Goal: Task Accomplishment & Management: Complete application form

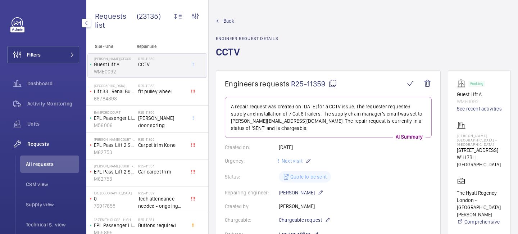
scroll to position [257, 0]
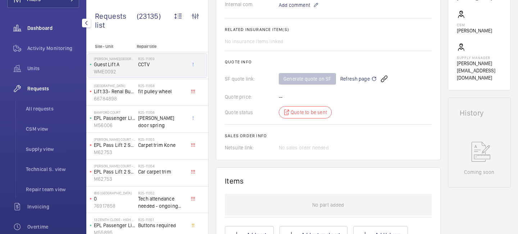
click at [67, 26] on span "Dashboard" at bounding box center [53, 27] width 52 height 7
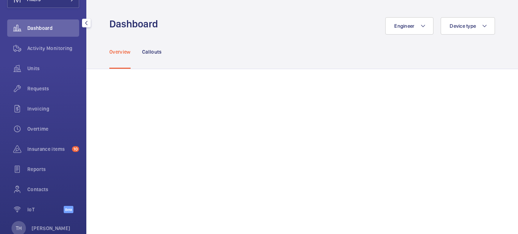
click at [85, 24] on mat-icon "button" at bounding box center [86, 23] width 9 height 6
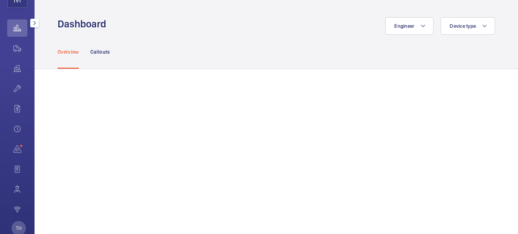
click at [33, 23] on mat-icon "button" at bounding box center [34, 23] width 9 height 6
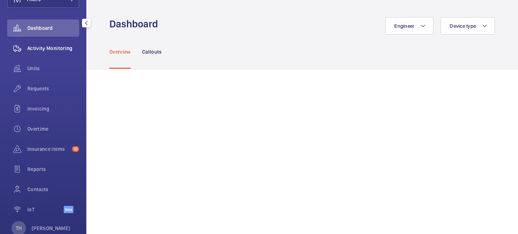
click at [62, 47] on span "Activity Monitoring" at bounding box center [53, 48] width 52 height 7
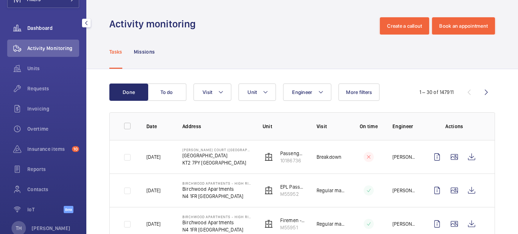
click at [35, 28] on span "Dashboard" at bounding box center [53, 27] width 52 height 7
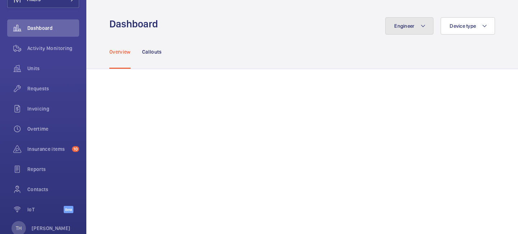
click at [423, 26] on mat-icon at bounding box center [423, 26] width 6 height 9
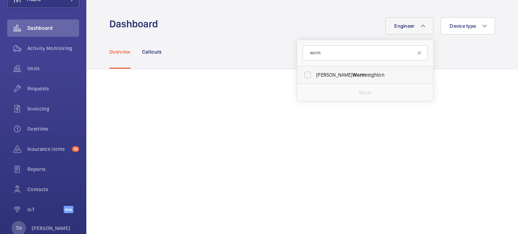
type input "worm"
click at [359, 78] on span "Lewis Worm leighton" at bounding box center [365, 74] width 99 height 7
click at [315, 78] on input "Lewis Worm leighton" at bounding box center [307, 75] width 14 height 14
click at [305, 78] on label "Lewis Worm leighton" at bounding box center [359, 74] width 125 height 17
click at [305, 78] on input "Lewis Worm leighton" at bounding box center [307, 75] width 14 height 14
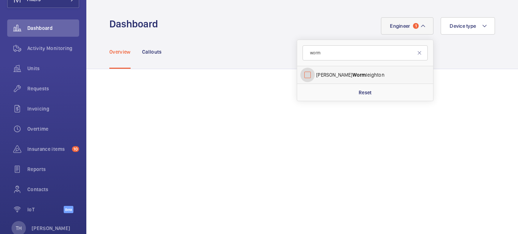
checkbox input "false"
drag, startPoint x: 330, startPoint y: 54, endPoint x: 303, endPoint y: 51, distance: 26.8
click at [303, 51] on input "worm" at bounding box center [365, 52] width 125 height 15
type input "deniz"
click at [310, 75] on label "Deniz Hussein" at bounding box center [359, 74] width 125 height 17
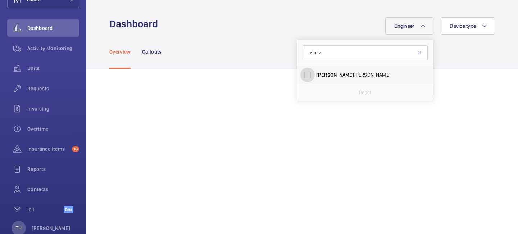
click at [310, 75] on input "Deniz Hussein" at bounding box center [307, 75] width 14 height 14
checkbox input "true"
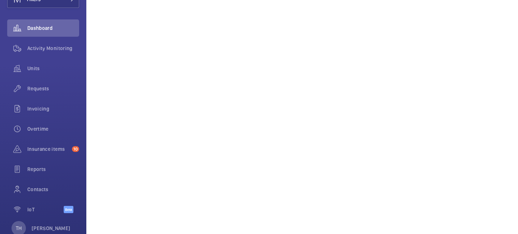
scroll to position [201, 0]
click at [50, 50] on span "Activity Monitoring" at bounding box center [53, 48] width 52 height 7
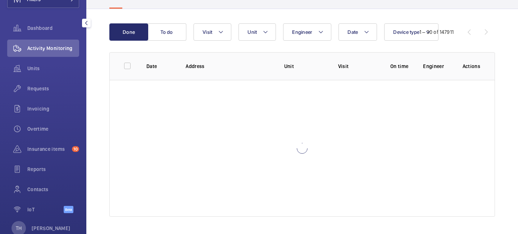
scroll to position [60, 0]
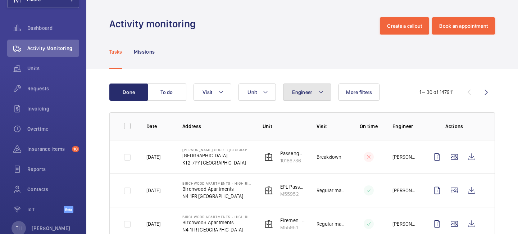
click at [322, 92] on mat-icon at bounding box center [321, 92] width 6 height 9
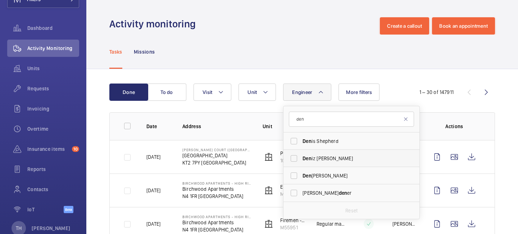
type input "den"
click at [325, 160] on span "Den iz Hussein" at bounding box center [352, 158] width 99 height 7
click at [301, 160] on input "Den iz Hussein" at bounding box center [294, 158] width 14 height 14
checkbox input "true"
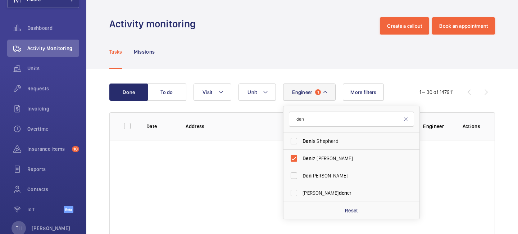
click at [301, 51] on div "Tasks Missions" at bounding box center [302, 52] width 386 height 34
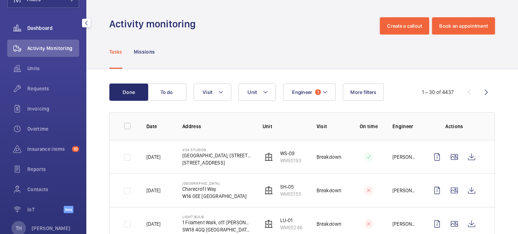
click at [53, 30] on span "Dashboard" at bounding box center [53, 27] width 52 height 7
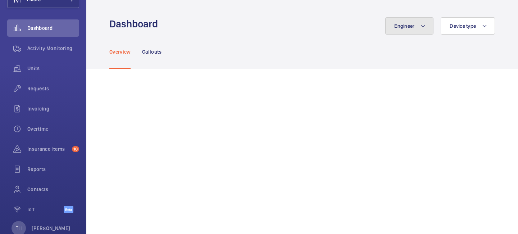
click at [423, 23] on mat-icon at bounding box center [423, 26] width 6 height 9
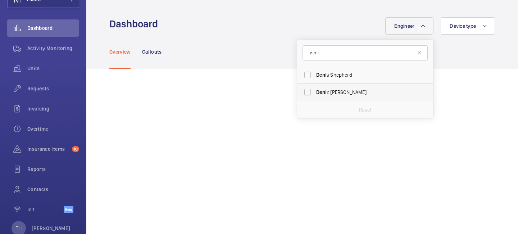
type input "deni"
click at [375, 100] on label "Deni z Hussein" at bounding box center [359, 91] width 125 height 17
click at [315, 99] on input "Deni z Hussein" at bounding box center [307, 92] width 14 height 14
checkbox input "true"
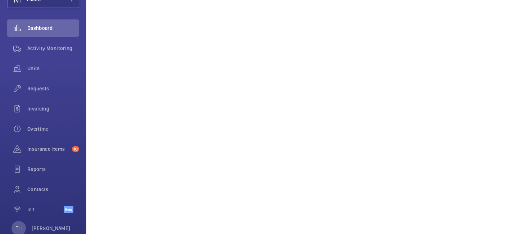
scroll to position [168, 0]
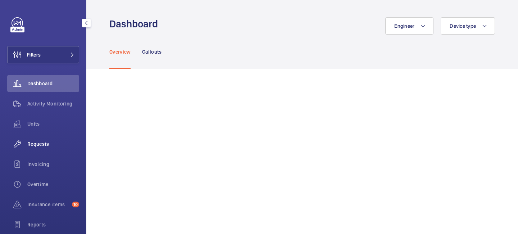
click at [50, 145] on span "Requests" at bounding box center [53, 143] width 52 height 7
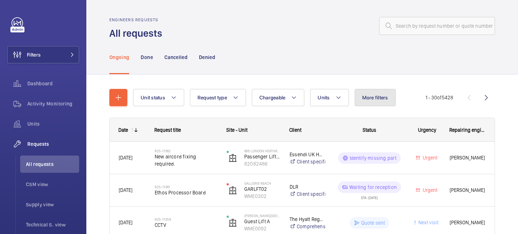
click at [376, 95] on span "More filters" at bounding box center [375, 98] width 26 height 6
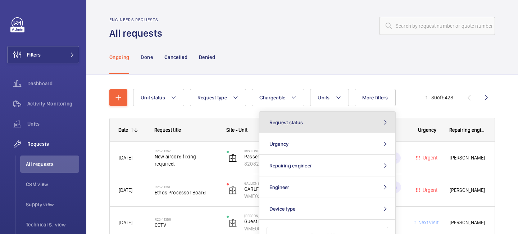
click at [348, 125] on button "Request status" at bounding box center [327, 123] width 136 height 22
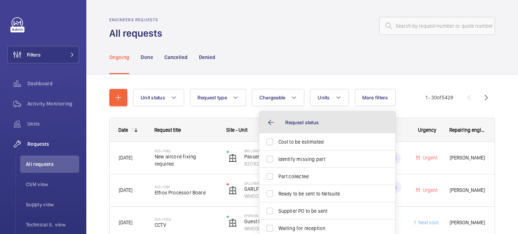
click at [270, 123] on button "Request status" at bounding box center [327, 123] width 136 height 22
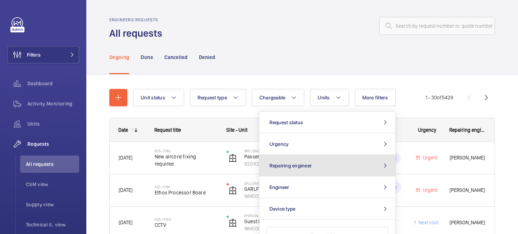
click at [323, 161] on button "Repairing engineer" at bounding box center [327, 166] width 136 height 22
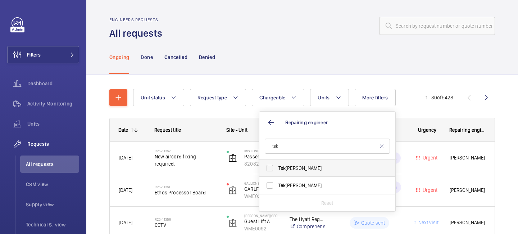
type input "tek"
click at [319, 174] on label "Tek Hussein" at bounding box center [321, 167] width 125 height 17
click at [277, 174] on input "Tek Hussein" at bounding box center [270, 168] width 14 height 14
checkbox input "true"
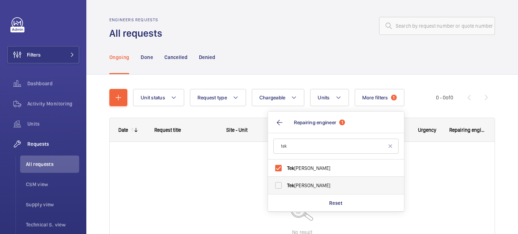
click at [308, 180] on label "Tek Hussein" at bounding box center [330, 185] width 125 height 17
click at [286, 180] on input "Tek Hussein" at bounding box center [278, 185] width 14 height 14
checkbox input "true"
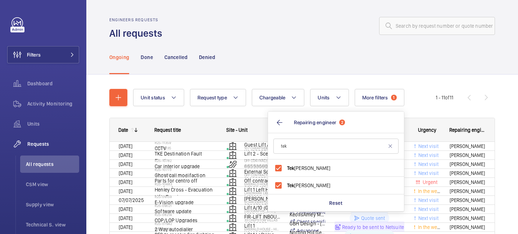
click at [349, 69] on div "Ongoing Done Cancelled Denied" at bounding box center [302, 57] width 386 height 34
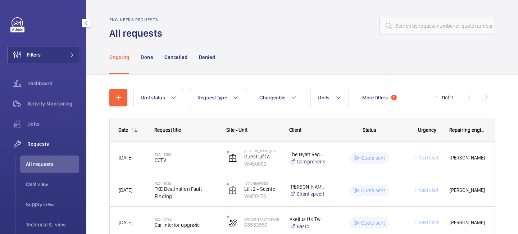
click at [49, 169] on li "All requests" at bounding box center [49, 163] width 59 height 17
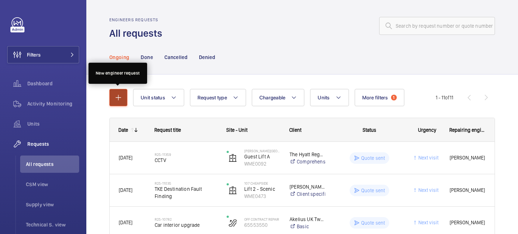
click at [121, 99] on mat-icon "button" at bounding box center [118, 97] width 9 height 9
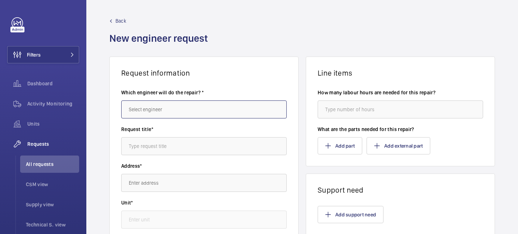
click at [164, 106] on input "text" at bounding box center [204, 109] width 166 height 18
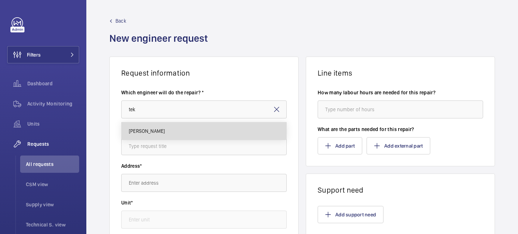
click at [166, 127] on mat-option "[PERSON_NAME]" at bounding box center [204, 130] width 165 height 17
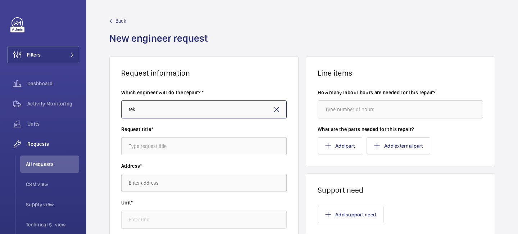
type input "[PERSON_NAME]"
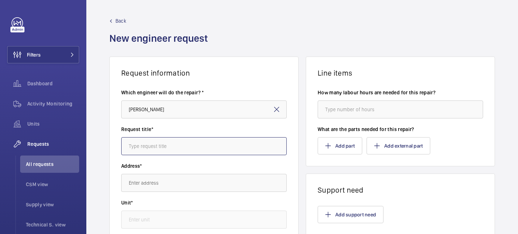
click at [161, 148] on input "text" at bounding box center [204, 146] width 166 height 18
type input "Make 2nd floor open access on guest lifts."
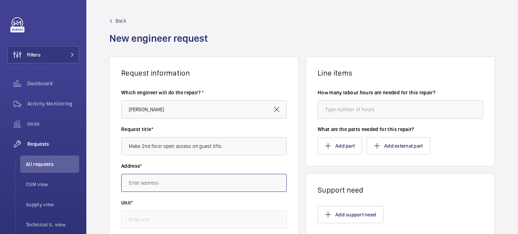
click at [160, 188] on input "text" at bounding box center [204, 183] width 166 height 18
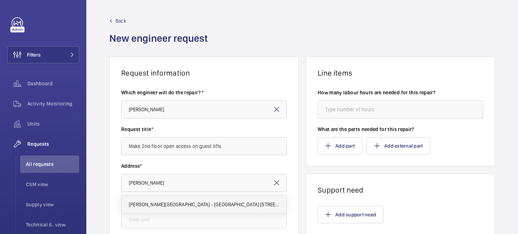
click at [181, 204] on span "Churchill Hotel - The Hyatt Regency London 30 Portman Square, W1H 7BH LONDON" at bounding box center [204, 204] width 150 height 7
type input "Churchill Hotel - The Hyatt Regency London 30 Portman Square, W1H 7BH LONDON"
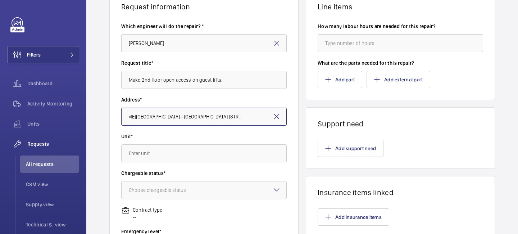
scroll to position [76, 0]
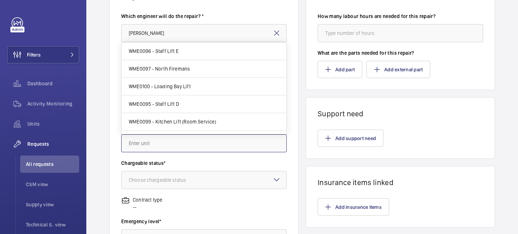
click at [177, 147] on input "text" at bounding box center [204, 143] width 166 height 18
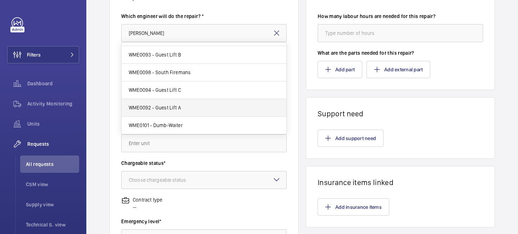
click at [186, 110] on mat-option "WME0092 - Guest Lift A" at bounding box center [204, 108] width 165 height 18
type input "WME0092 - Guest Lift A"
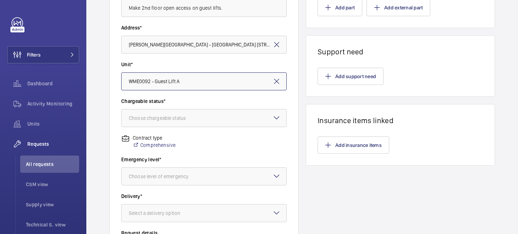
scroll to position [144, 0]
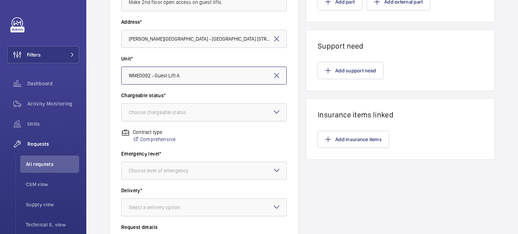
click at [188, 115] on div "Choose chargeable status" at bounding box center [166, 112] width 75 height 7
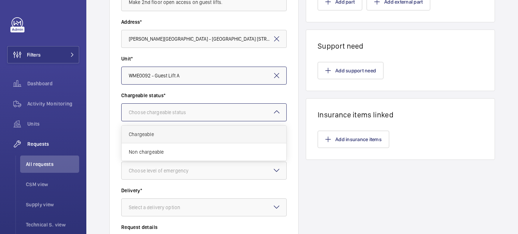
click at [185, 131] on span "Chargeable" at bounding box center [204, 134] width 150 height 7
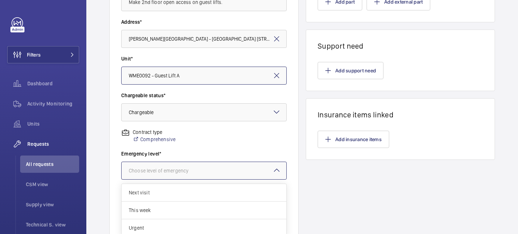
click at [185, 165] on div at bounding box center [204, 170] width 165 height 17
click at [182, 195] on span "Next visit" at bounding box center [204, 192] width 150 height 7
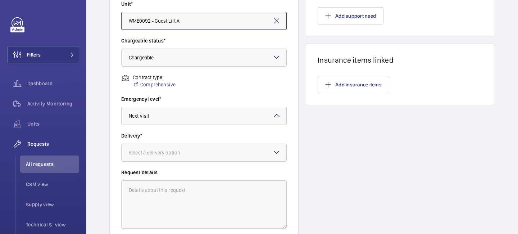
scroll to position [224, 0]
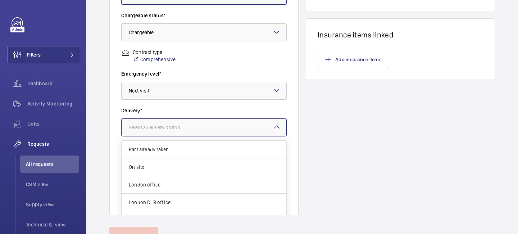
click at [185, 133] on div at bounding box center [204, 127] width 165 height 17
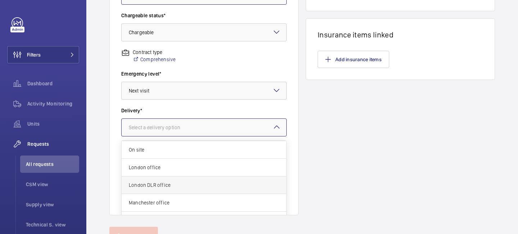
scroll to position [26, 0]
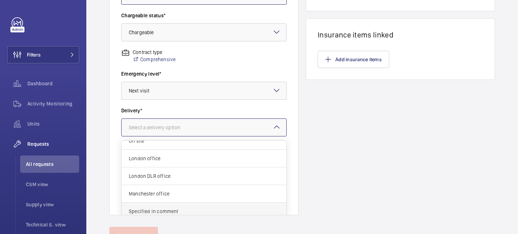
click at [177, 210] on span "Specified in comment" at bounding box center [204, 211] width 150 height 7
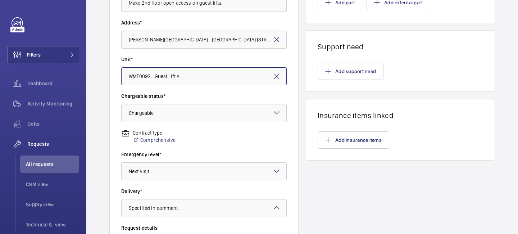
scroll to position [0, 0]
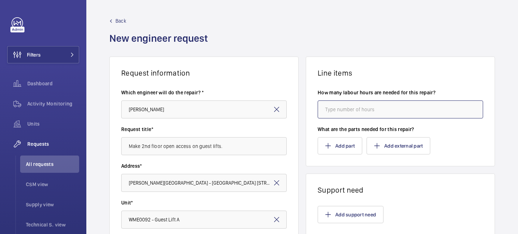
click at [339, 106] on input "number" at bounding box center [401, 109] width 166 height 18
type input "8"
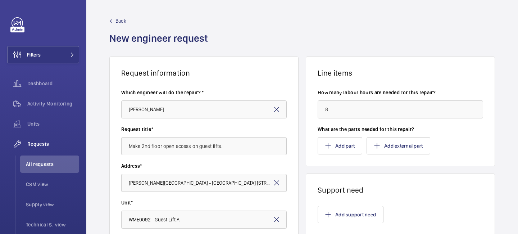
click at [337, 123] on div "How many labour hours are needed for this repair? 8" at bounding box center [401, 107] width 166 height 37
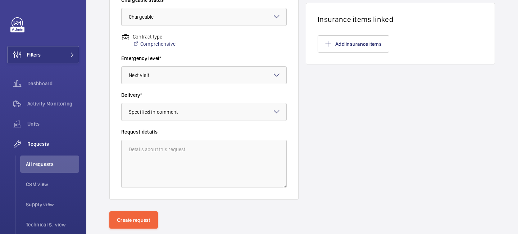
scroll to position [257, 0]
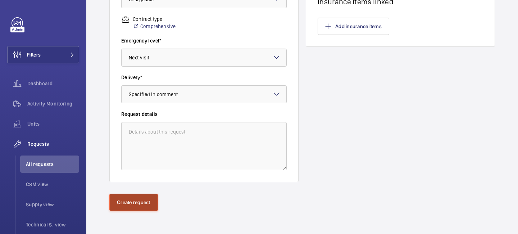
click at [136, 200] on button "Create request" at bounding box center [133, 202] width 49 height 17
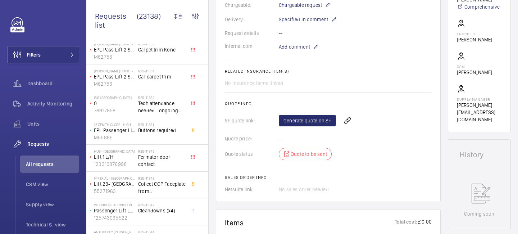
scroll to position [243, 0]
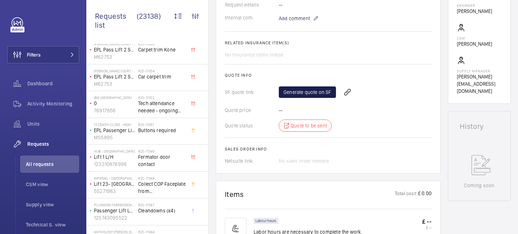
click at [298, 95] on link "Generate quote on SF" at bounding box center [307, 92] width 57 height 12
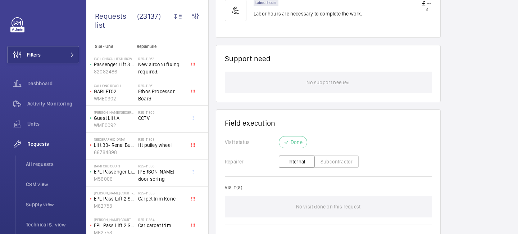
scroll to position [486, 0]
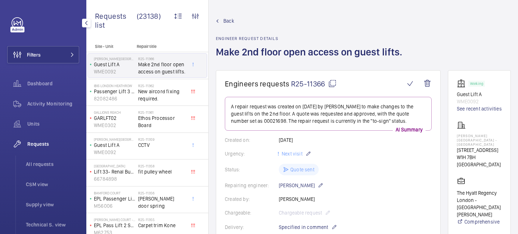
click at [56, 144] on span "Requests" at bounding box center [53, 143] width 52 height 7
click at [229, 21] on span "Back" at bounding box center [228, 20] width 11 height 7
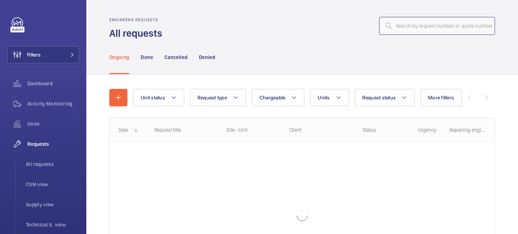
click at [418, 25] on input "text" at bounding box center [437, 26] width 116 height 18
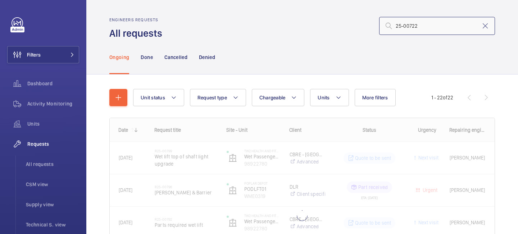
type input "25-00722"
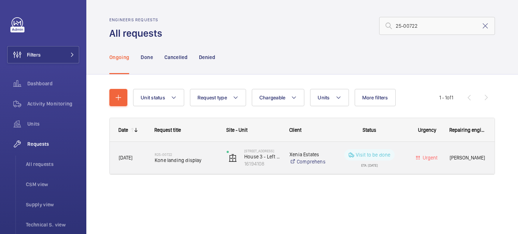
click at [176, 165] on div "R25-00722 Kone landing display" at bounding box center [186, 158] width 63 height 21
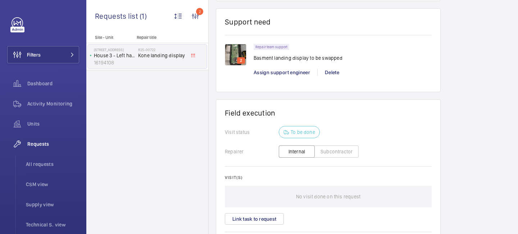
scroll to position [717, 0]
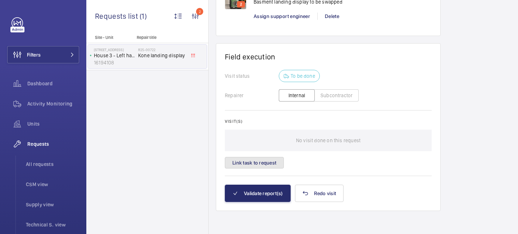
click at [249, 167] on button "Link task to request" at bounding box center [254, 163] width 59 height 12
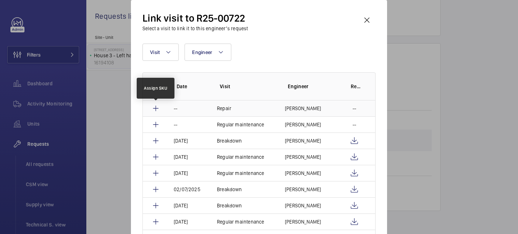
click at [155, 107] on mat-icon at bounding box center [155, 108] width 9 height 9
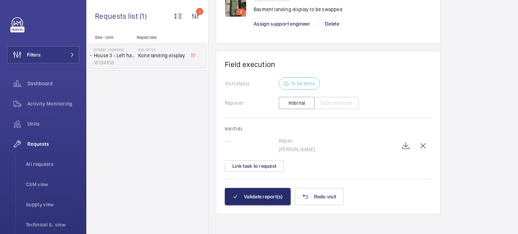
scroll to position [712, 0]
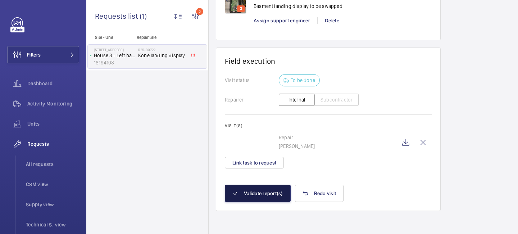
click at [256, 189] on button "Validate report(s)" at bounding box center [258, 193] width 66 height 17
